Goal: Obtain resource: Download file/media

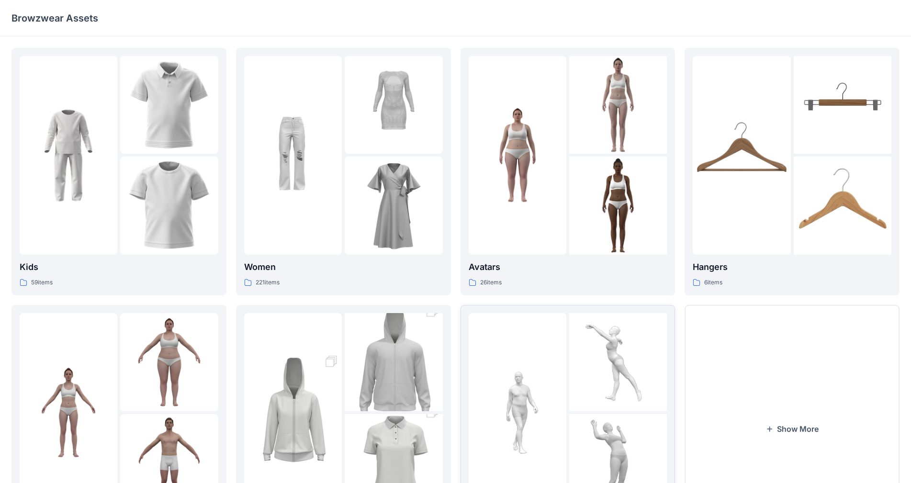
scroll to position [97, 0]
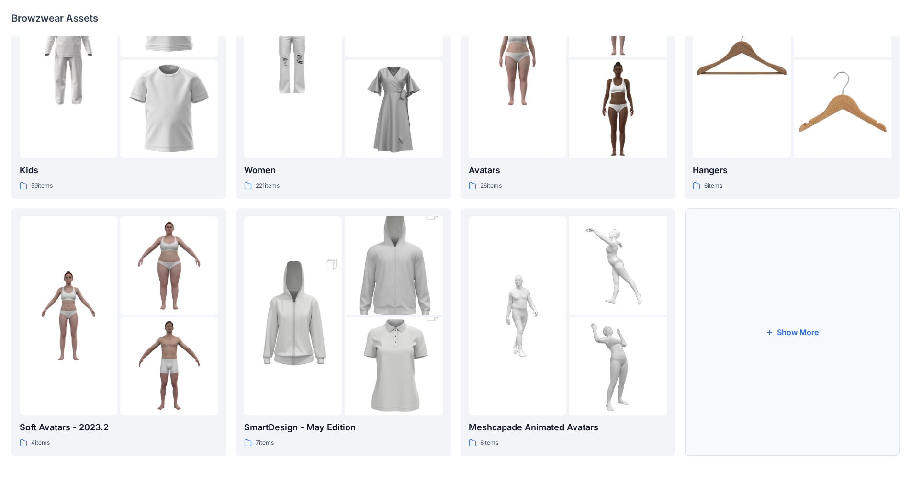
click at [753, 334] on button "Show More" at bounding box center [791, 331] width 215 height 247
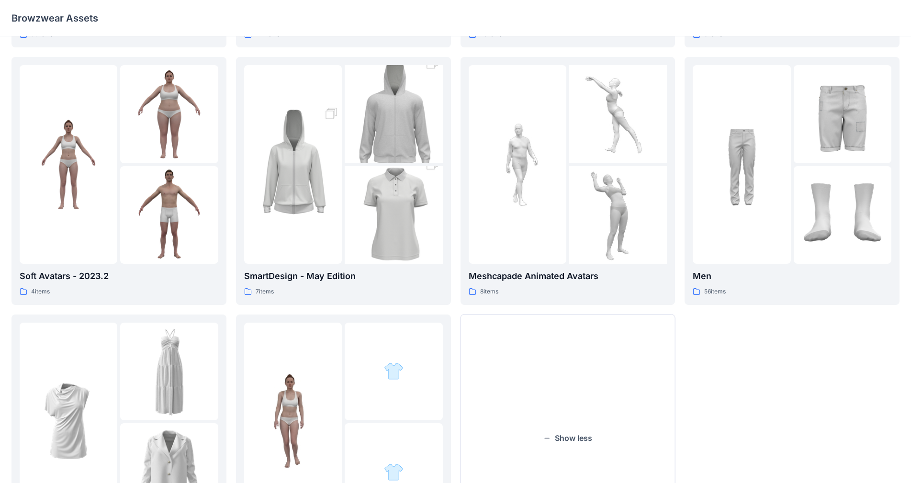
scroll to position [354, 0]
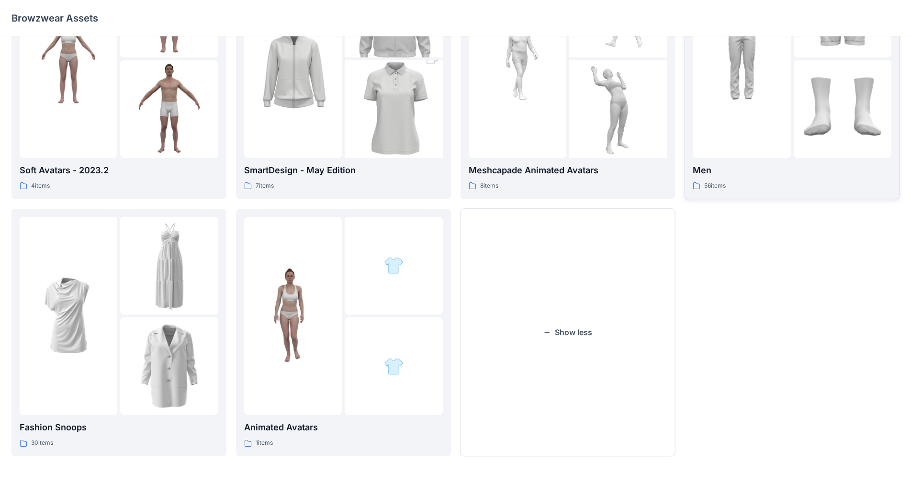
click at [704, 171] on p "Men" at bounding box center [792, 170] width 199 height 13
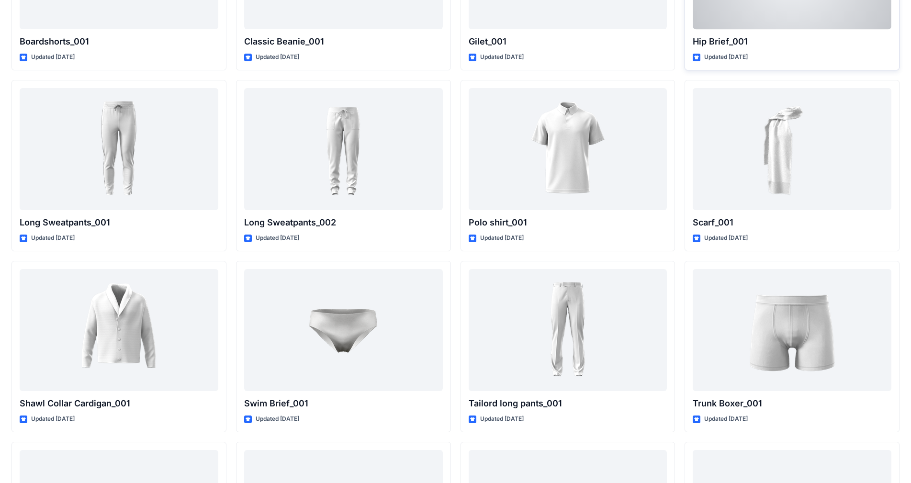
scroll to position [1739, 0]
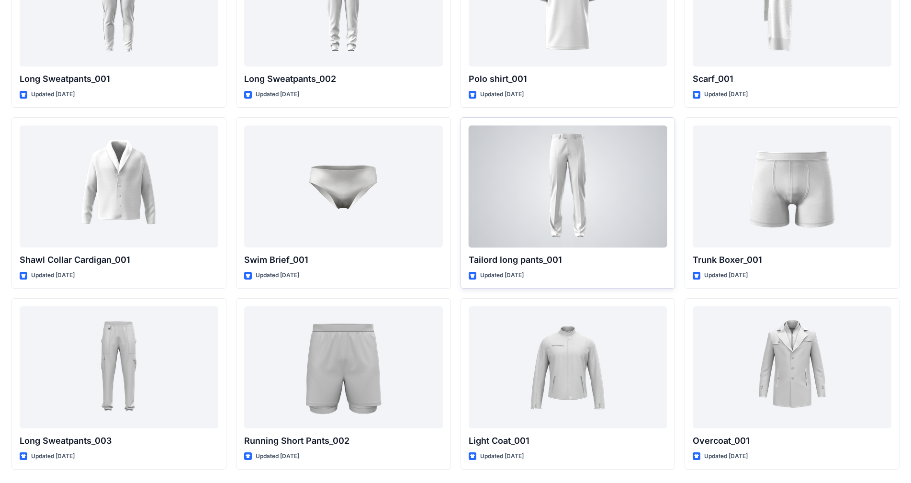
click at [572, 203] on div at bounding box center [568, 186] width 199 height 122
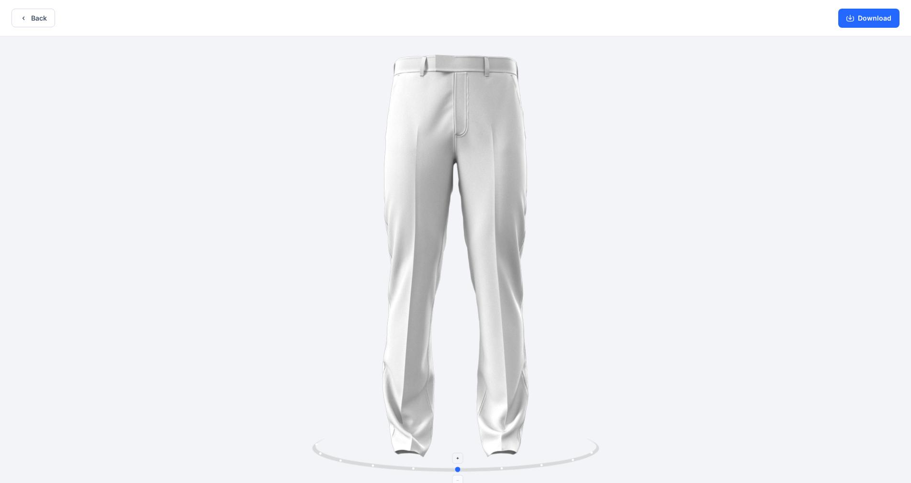
drag, startPoint x: 554, startPoint y: 462, endPoint x: 557, endPoint y: 447, distance: 16.0
click at [557, 447] on icon at bounding box center [457, 456] width 290 height 36
click at [872, 19] on button "Download" at bounding box center [868, 18] width 61 height 19
click at [34, 18] on button "Back" at bounding box center [33, 18] width 44 height 19
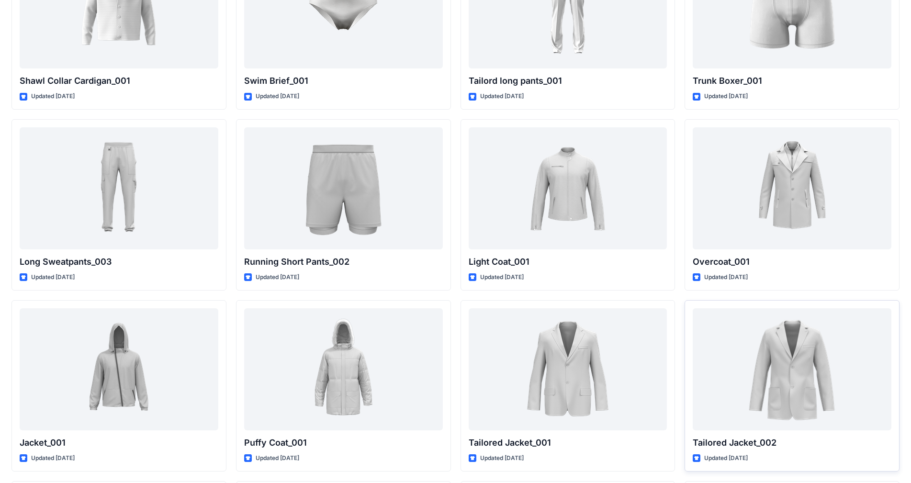
scroll to position [1907, 0]
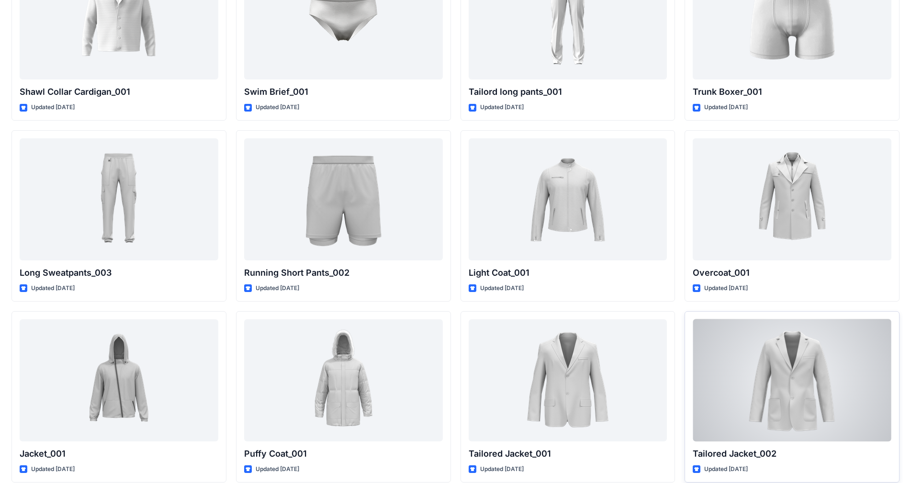
click at [801, 399] on div at bounding box center [792, 380] width 199 height 122
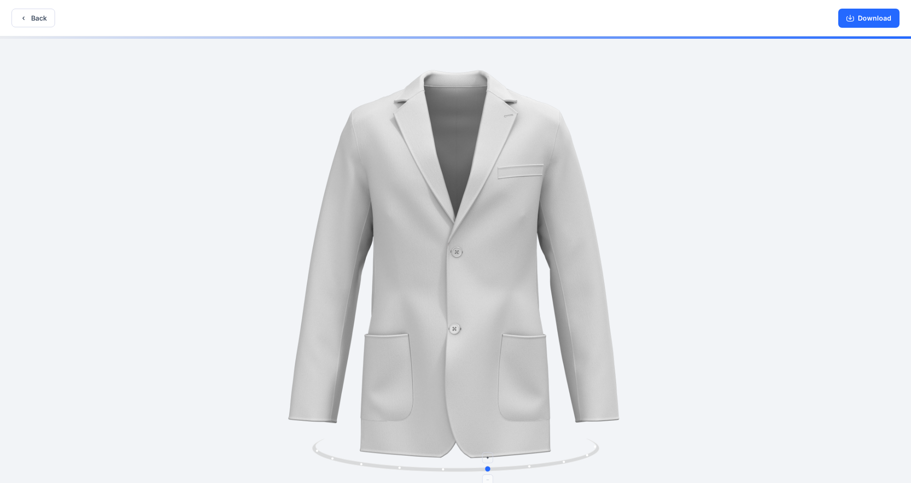
drag, startPoint x: 526, startPoint y: 465, endPoint x: 560, endPoint y: 460, distance: 33.8
click at [560, 460] on icon at bounding box center [457, 456] width 290 height 36
click at [43, 18] on button "Back" at bounding box center [33, 18] width 44 height 19
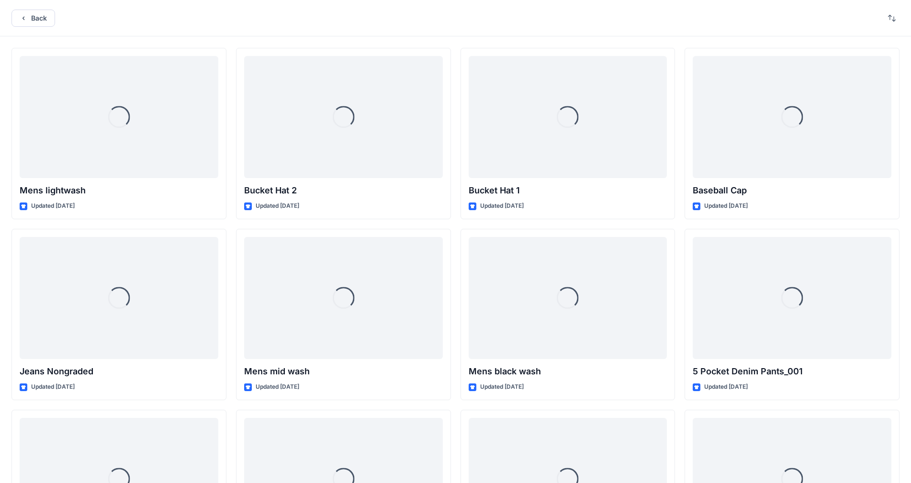
scroll to position [1907, 0]
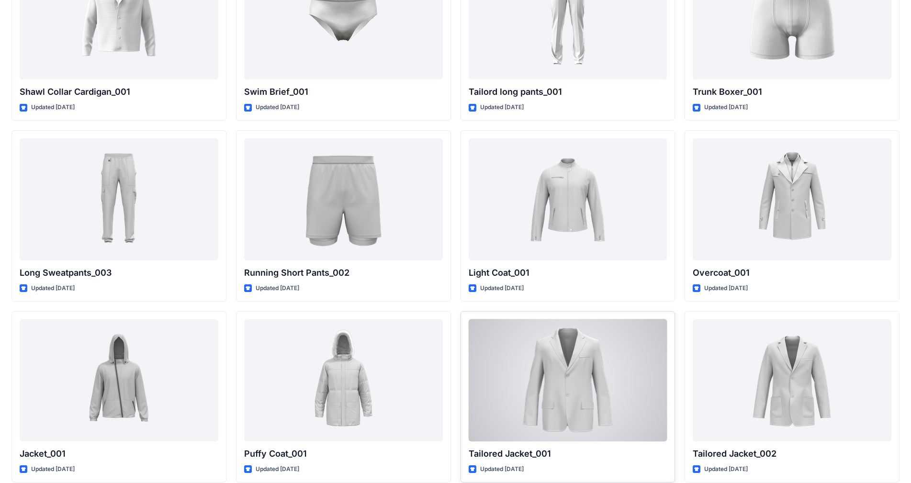
click at [597, 386] on div at bounding box center [568, 380] width 199 height 122
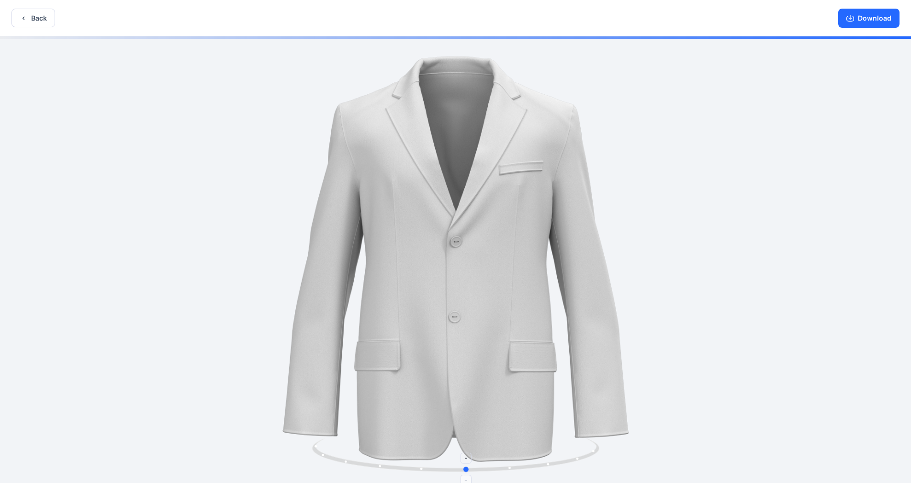
drag, startPoint x: 535, startPoint y: 467, endPoint x: 546, endPoint y: 467, distance: 11.0
click at [546, 467] on icon at bounding box center [457, 456] width 290 height 36
click at [38, 22] on button "Back" at bounding box center [33, 18] width 44 height 19
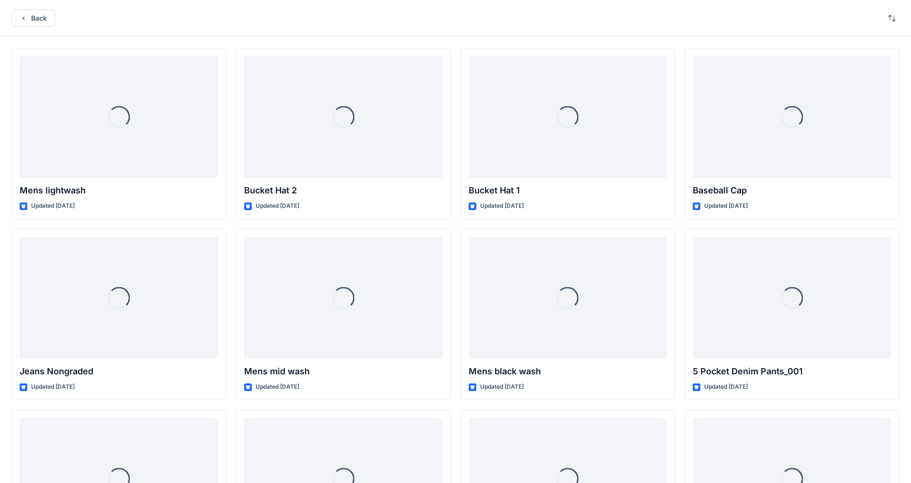
scroll to position [1907, 0]
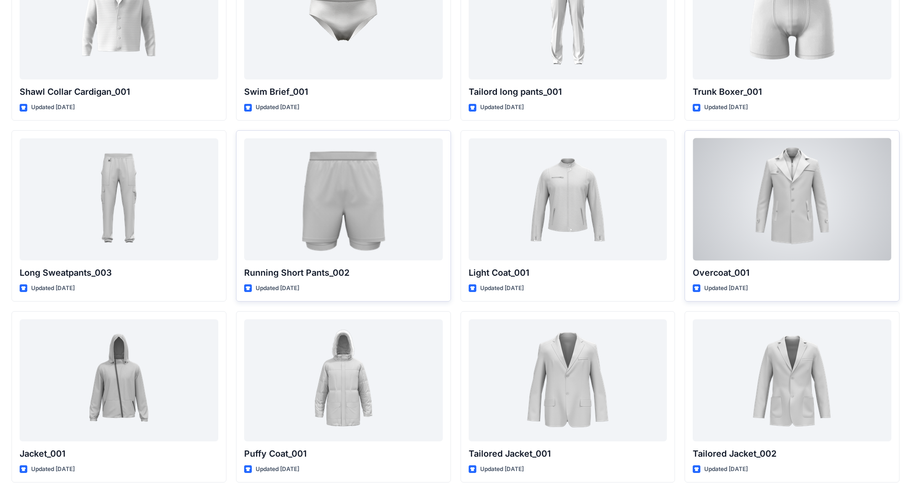
click at [828, 194] on div at bounding box center [792, 199] width 199 height 122
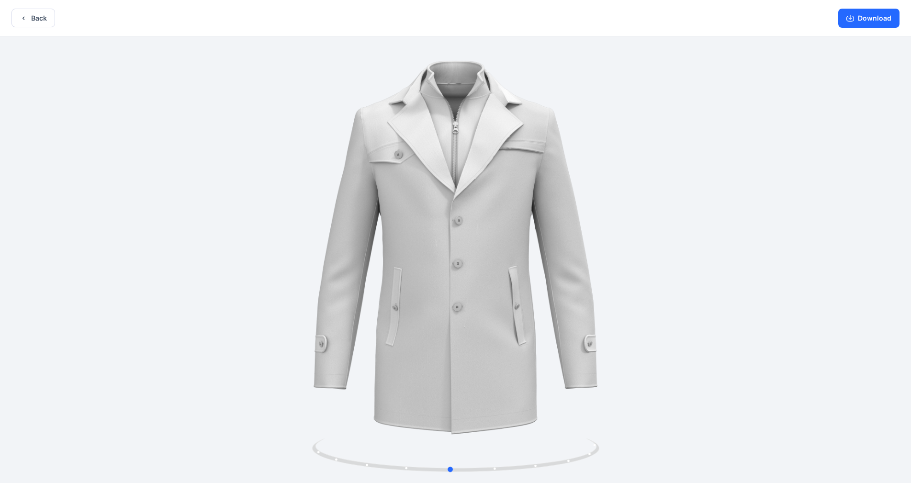
drag, startPoint x: 531, startPoint y: 468, endPoint x: 525, endPoint y: 475, distance: 8.9
click at [525, 475] on div at bounding box center [455, 260] width 911 height 448
click at [48, 21] on button "Back" at bounding box center [33, 18] width 44 height 19
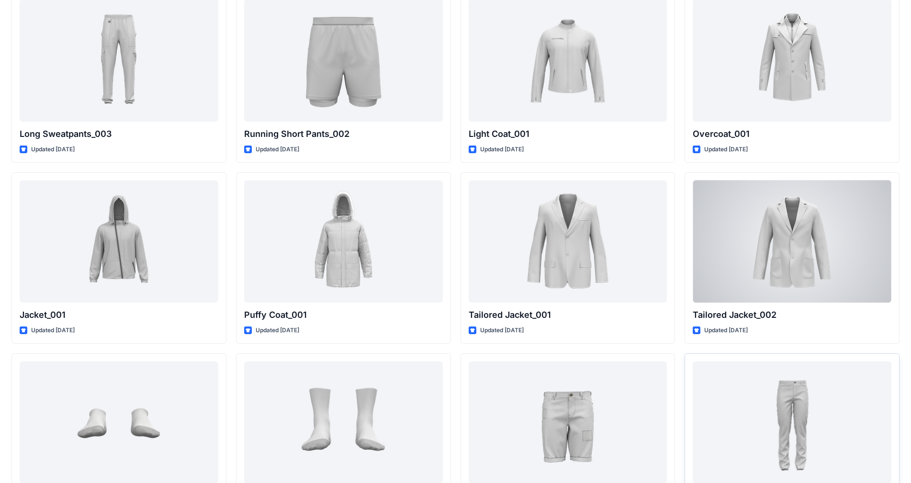
scroll to position [2051, 0]
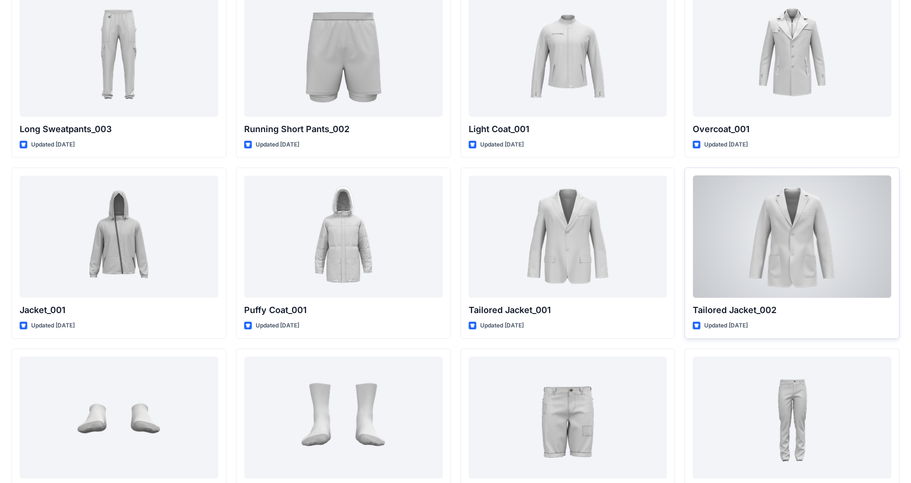
click at [749, 312] on p "Tailored Jacket_002" at bounding box center [792, 309] width 199 height 13
click at [782, 224] on div at bounding box center [792, 237] width 199 height 122
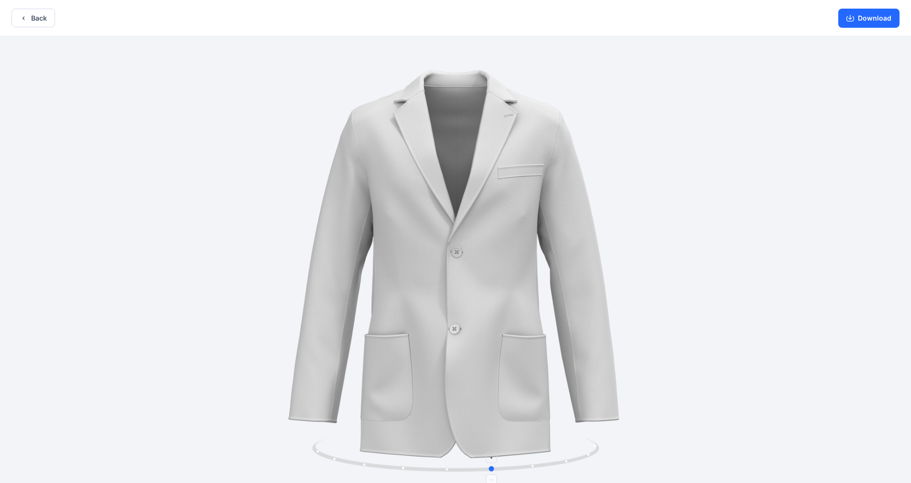
drag, startPoint x: 475, startPoint y: 466, endPoint x: 548, endPoint y: 463, distance: 72.8
click at [548, 463] on icon at bounding box center [457, 456] width 290 height 36
click at [870, 17] on button "Download" at bounding box center [868, 18] width 61 height 19
click at [35, 22] on button "Back" at bounding box center [33, 18] width 44 height 19
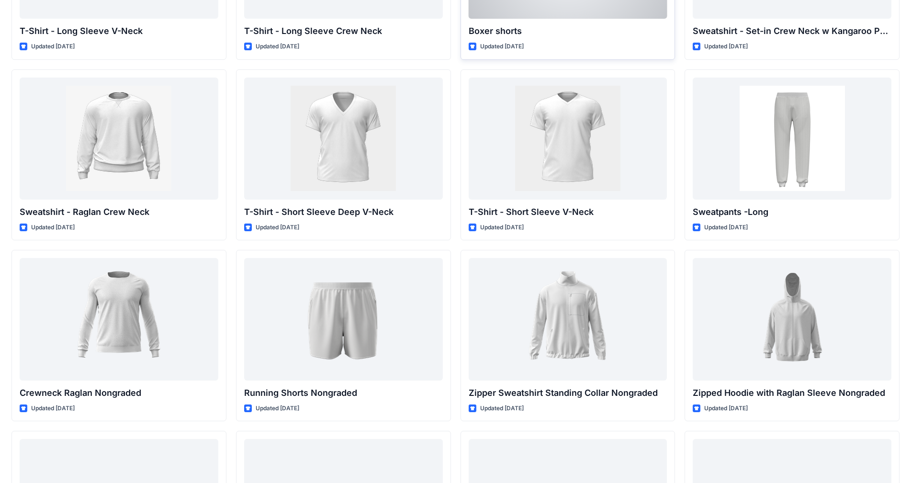
scroll to position [718, 0]
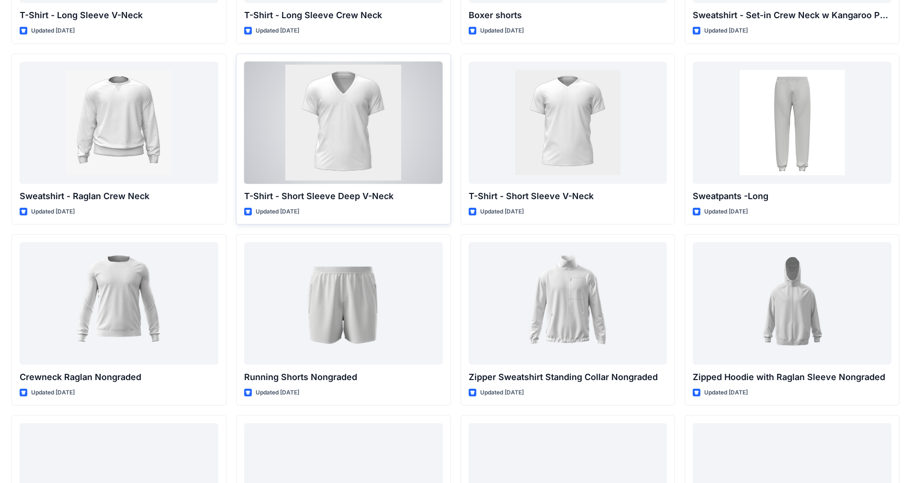
click at [382, 160] on div at bounding box center [343, 123] width 199 height 122
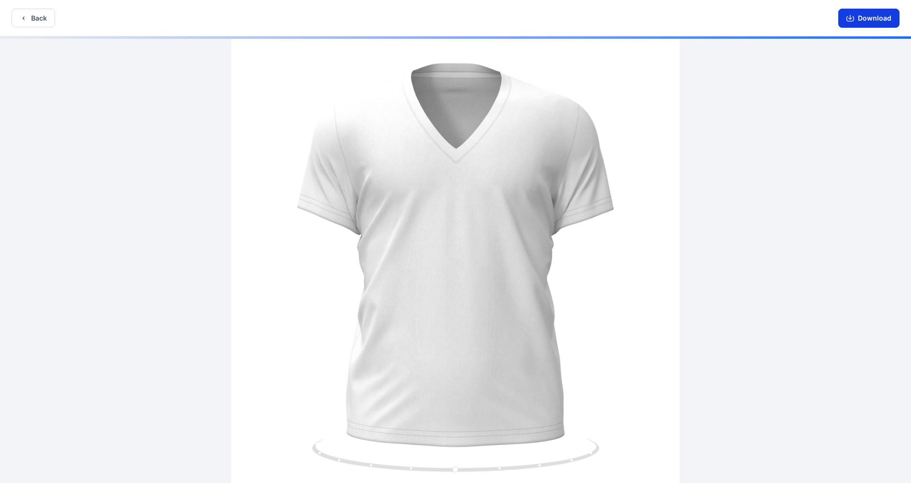
click at [864, 20] on button "Download" at bounding box center [868, 18] width 61 height 19
